Goal: Transaction & Acquisition: Purchase product/service

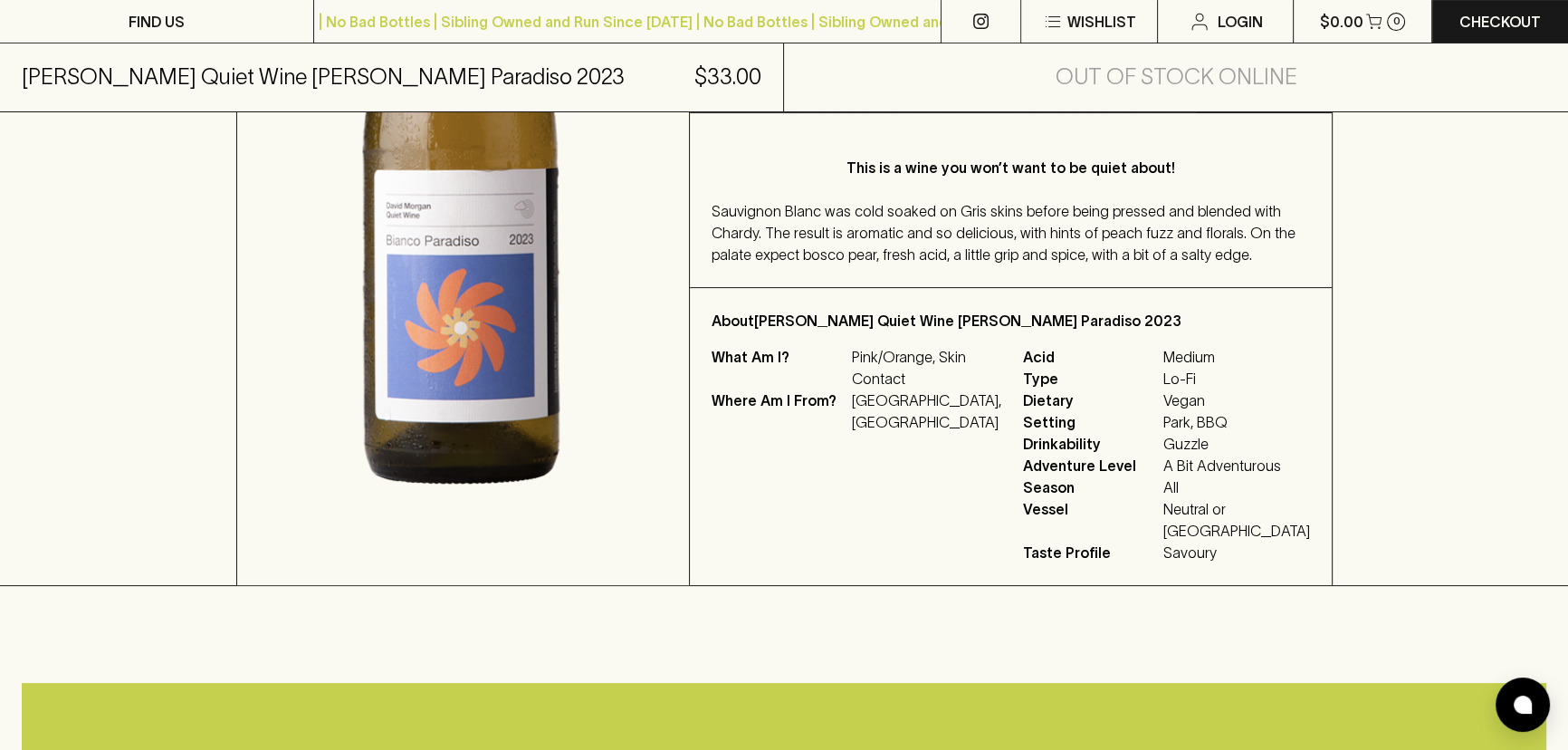
scroll to position [577, 0]
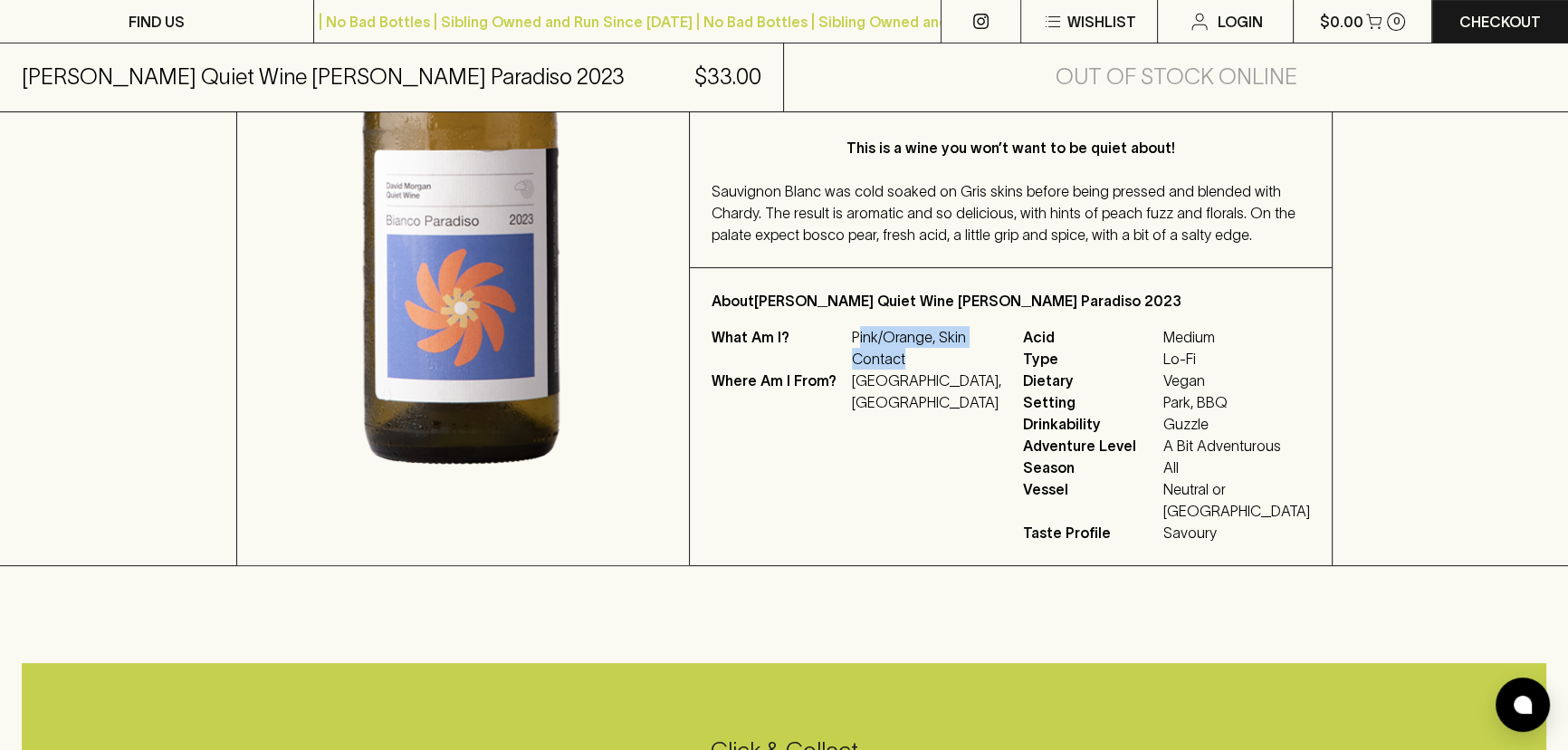
drag, startPoint x: 926, startPoint y: 394, endPoint x: 971, endPoint y: 447, distance: 69.5
click at [971, 370] on p "Pink/Orange, Skin Contact" at bounding box center [927, 348] width 149 height 43
drag, startPoint x: 949, startPoint y: 575, endPoint x: 946, endPoint y: 586, distance: 11.4
click at [949, 544] on div "What Am I? Pink/Orange, Skin Contact Where Am I From? Australia, Victoria" at bounding box center [857, 435] width 290 height 217
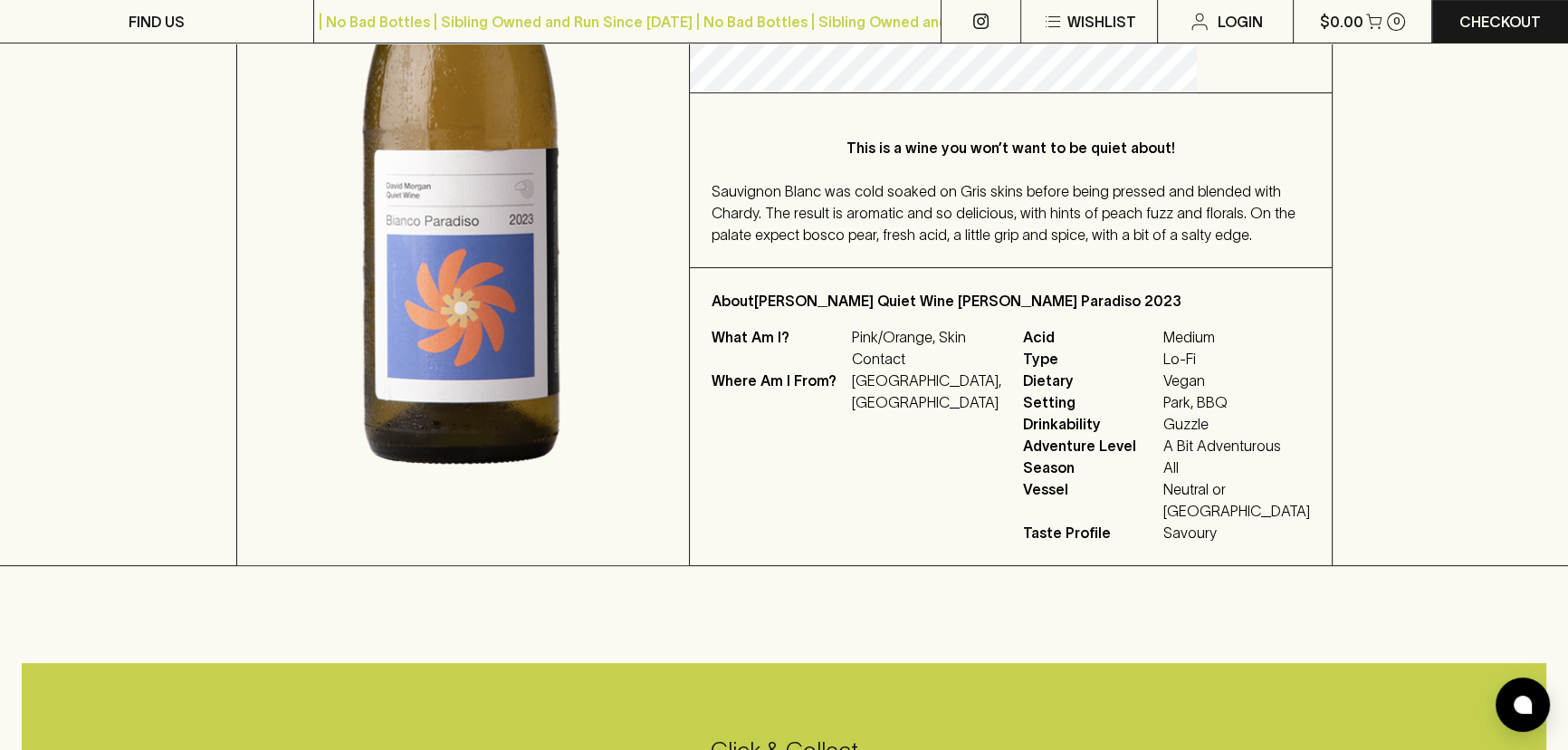
scroll to position [164, 0]
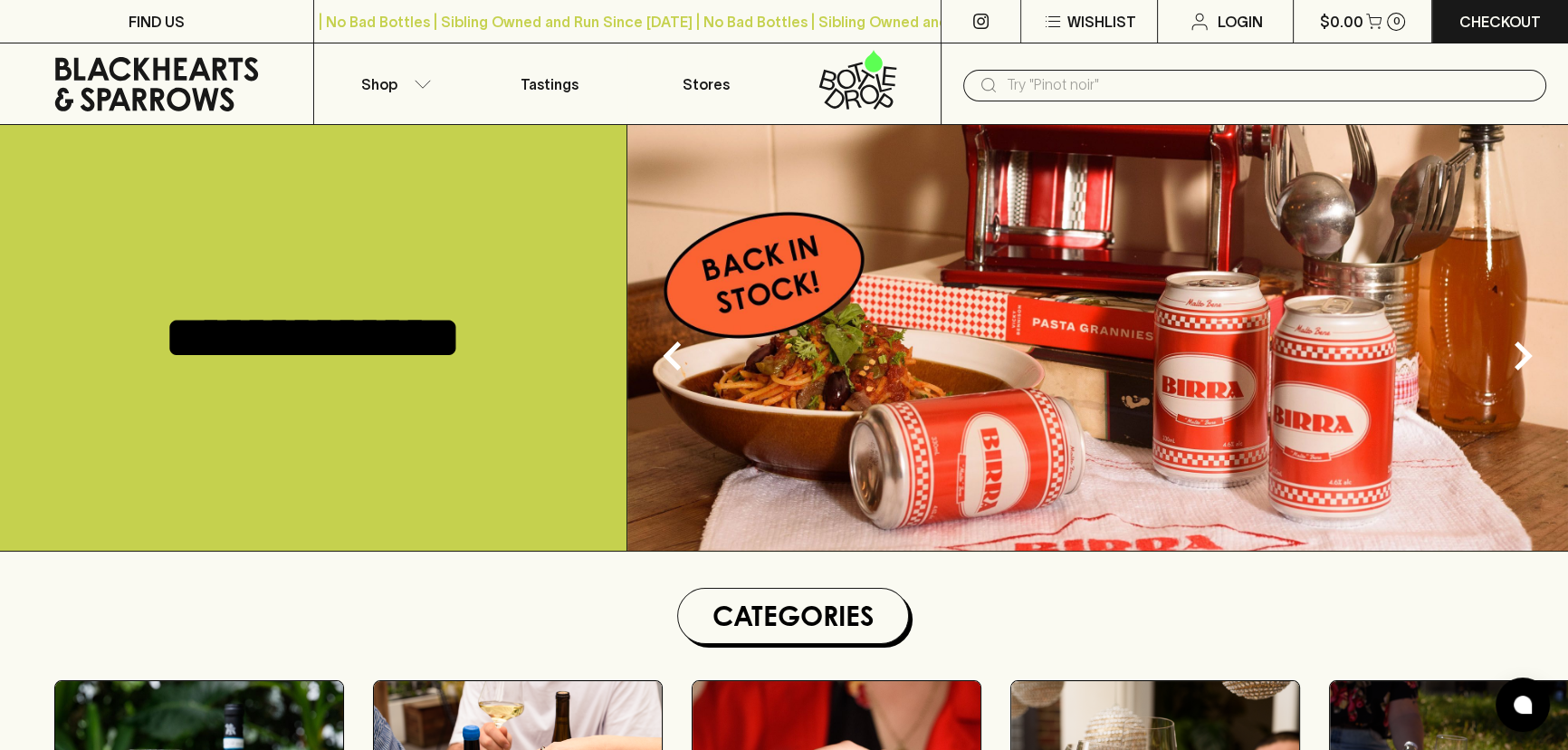
click at [1123, 81] on input "text" at bounding box center [1269, 85] width 526 height 29
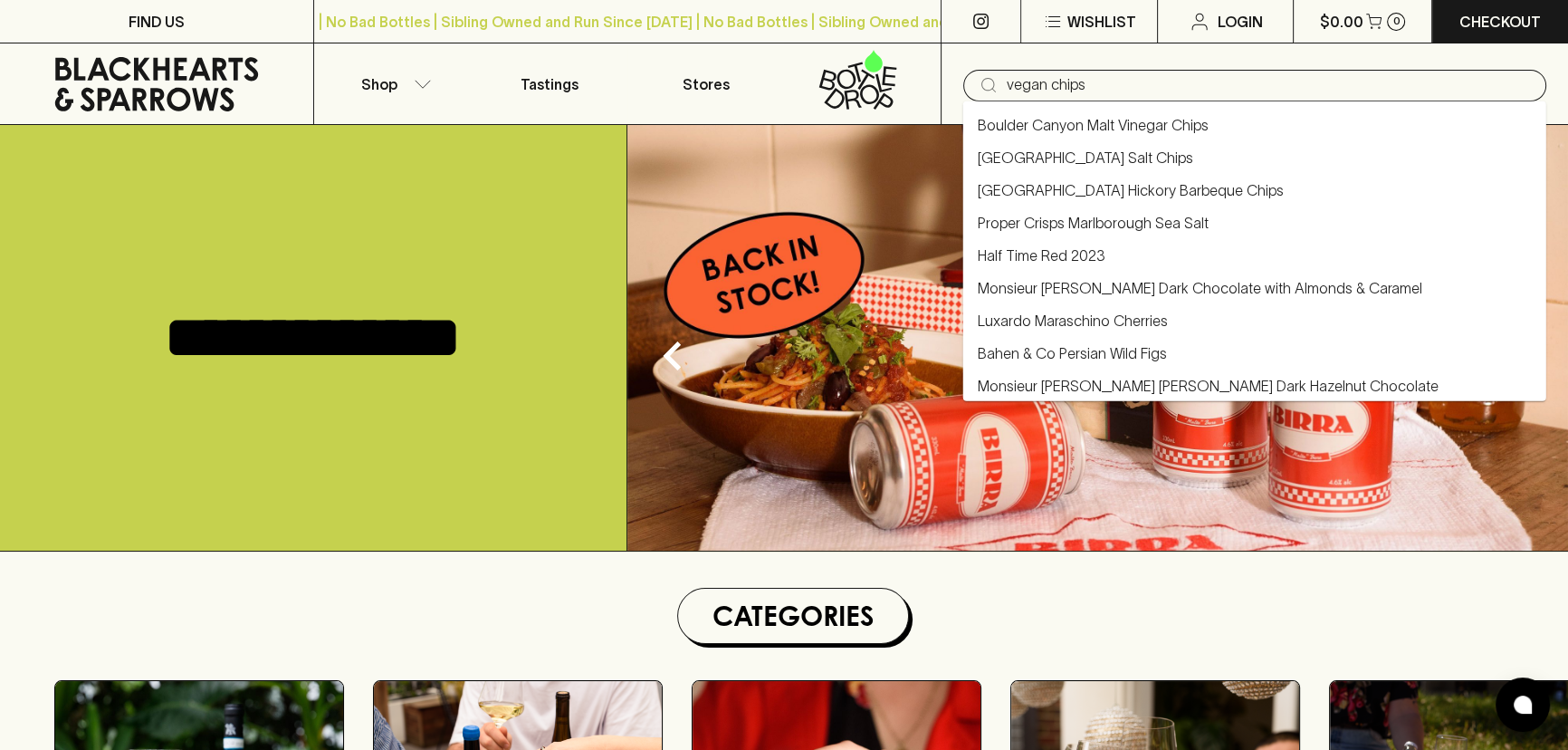
click at [1087, 162] on link "[GEOGRAPHIC_DATA] Salt Chips" at bounding box center [1086, 157] width 215 height 22
type input "[GEOGRAPHIC_DATA] Salt Chips"
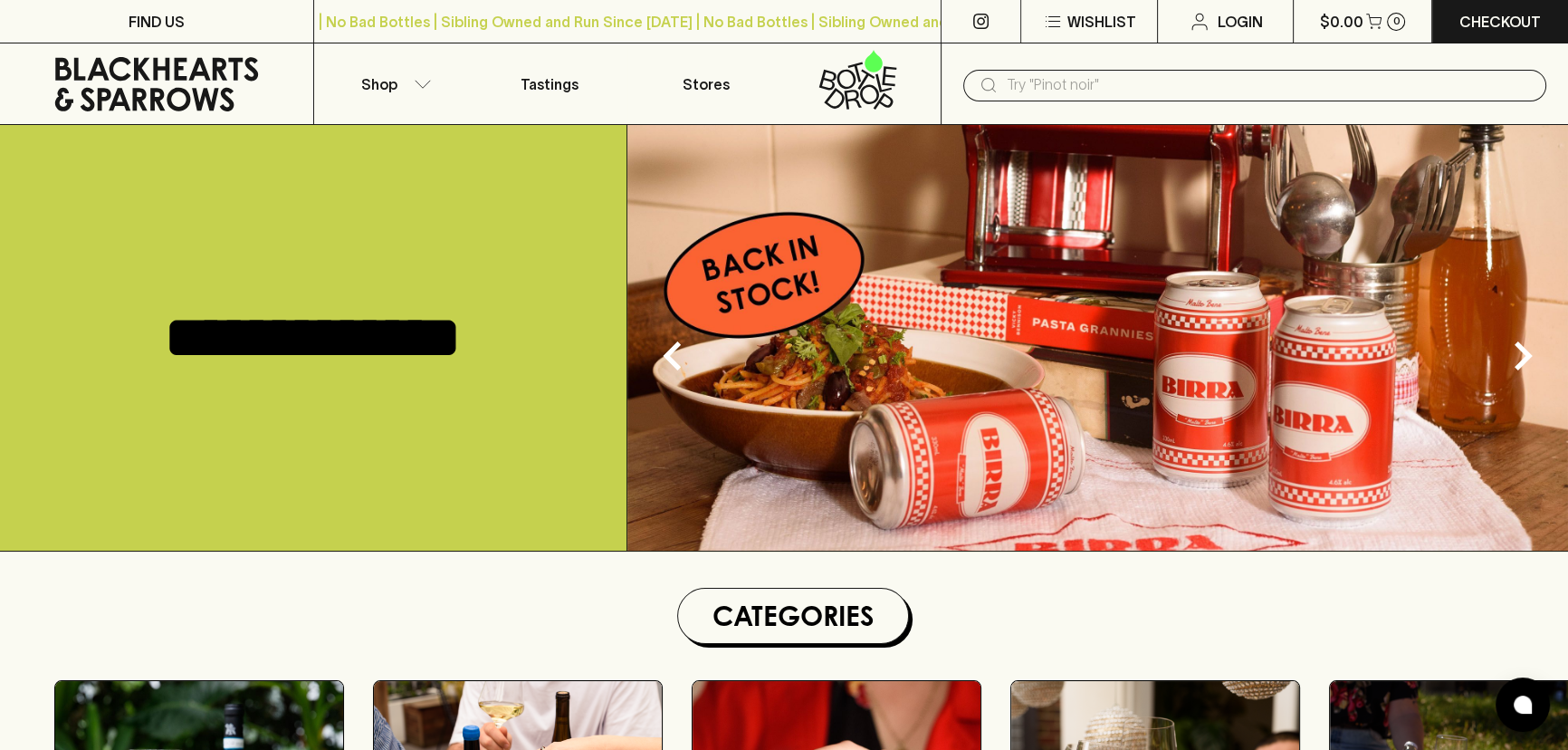
click at [1050, 89] on input "text" at bounding box center [1269, 85] width 526 height 29
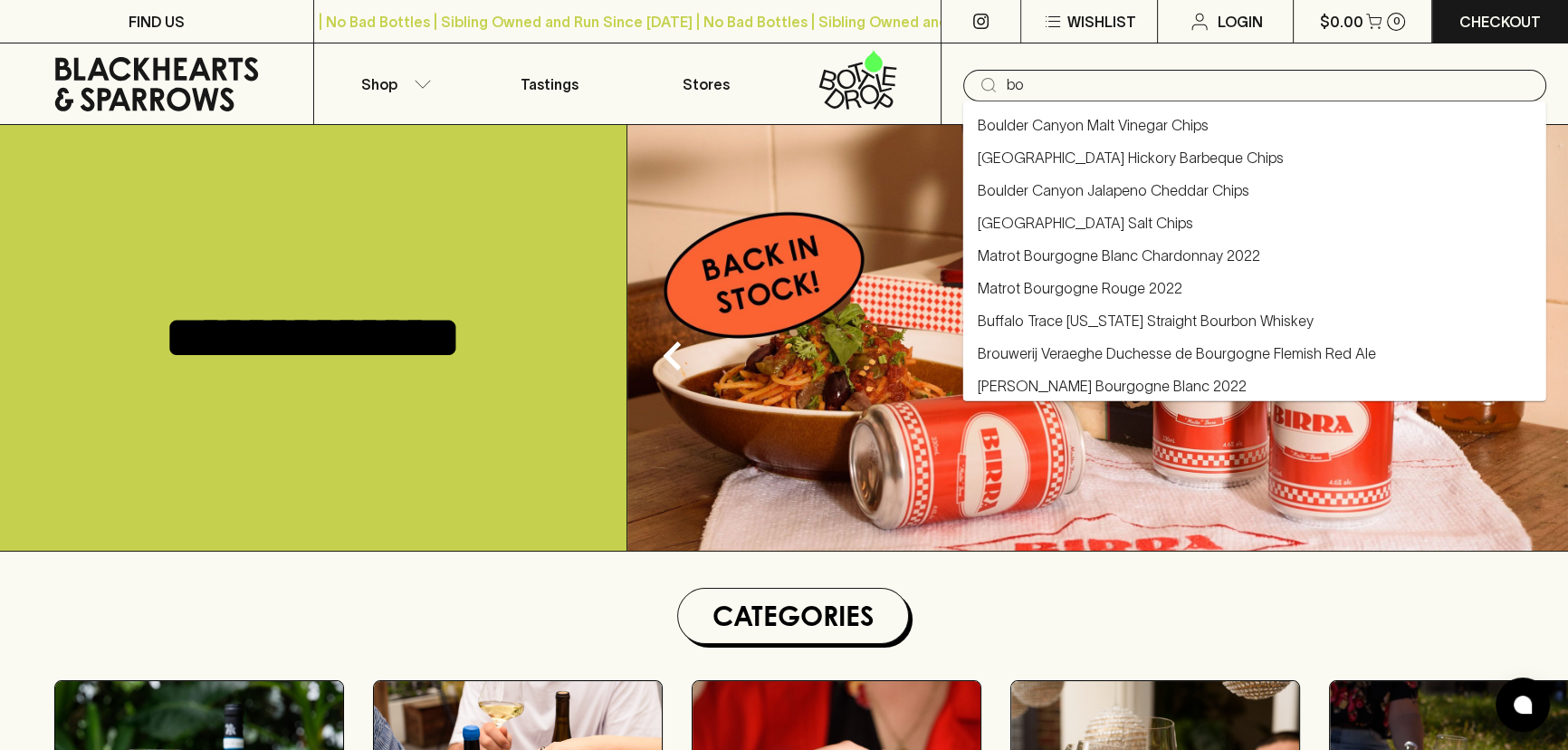
type input "b"
click at [1116, 343] on link "Proper Crisp Rosmany & Thyme Chips" at bounding box center [1101, 353] width 245 height 22
type input "Proper Crisp Rosmany & Thyme Chips"
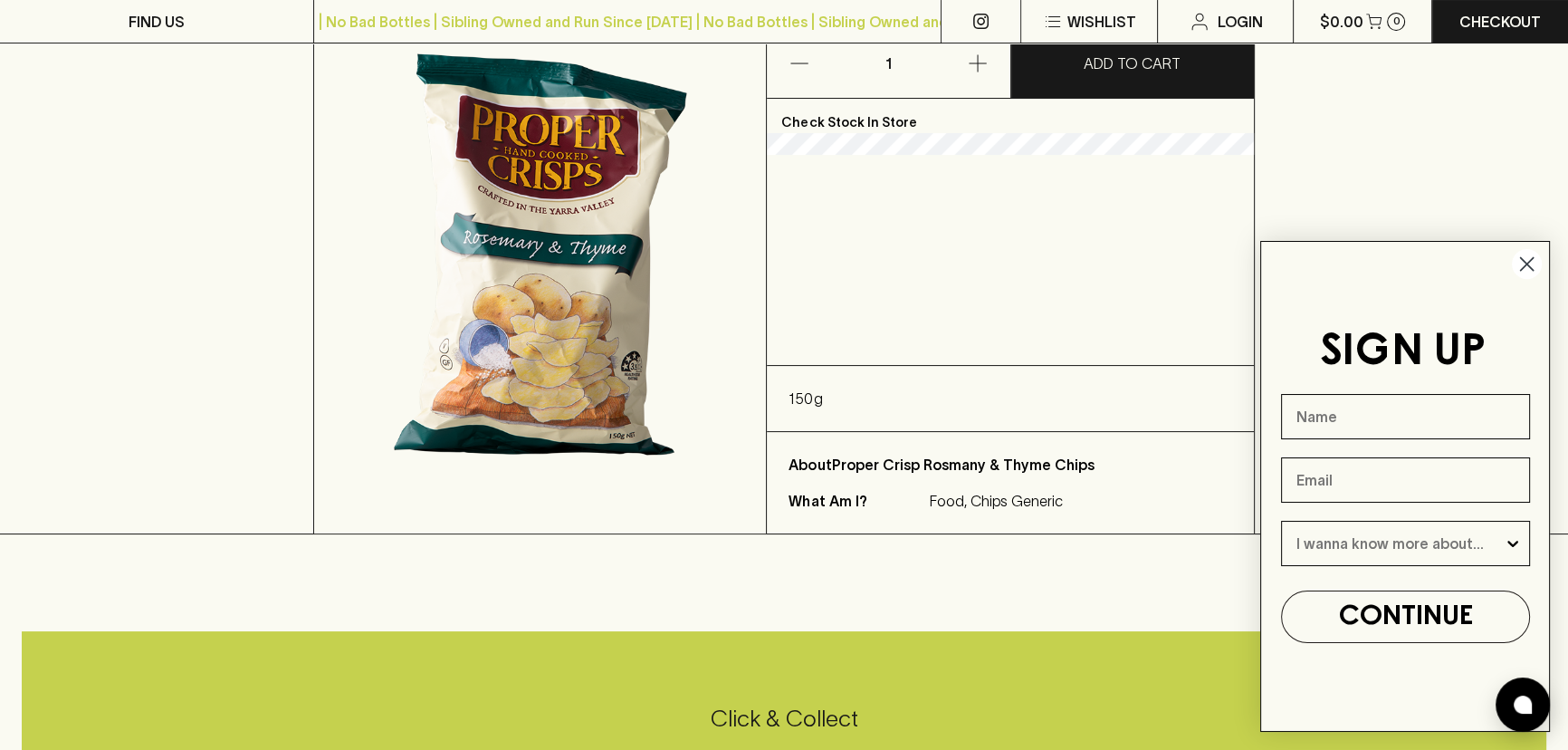
scroll to position [329, 0]
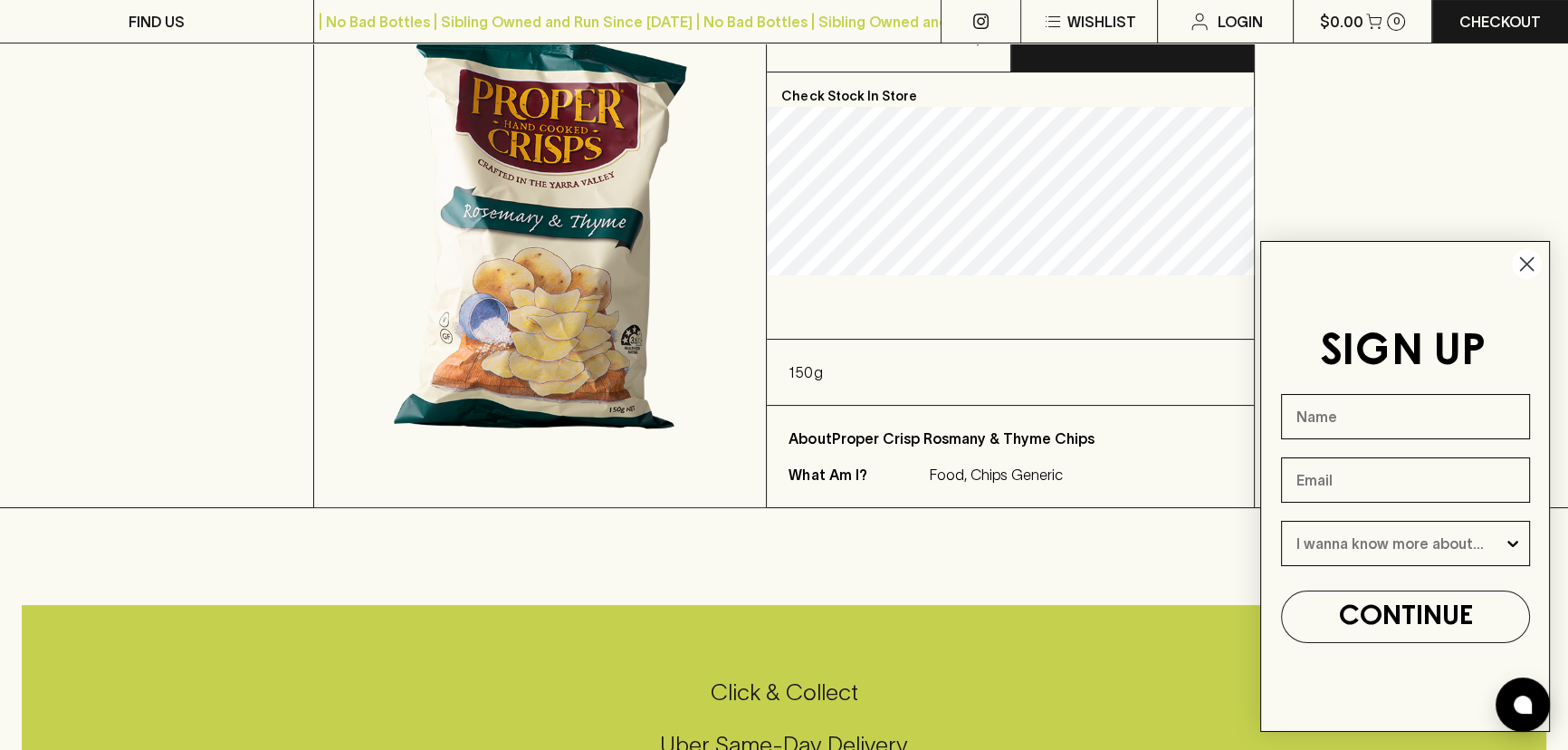
click at [1529, 261] on icon "Close dialog" at bounding box center [1527, 264] width 12 height 12
